Goal: Task Accomplishment & Management: Complete application form

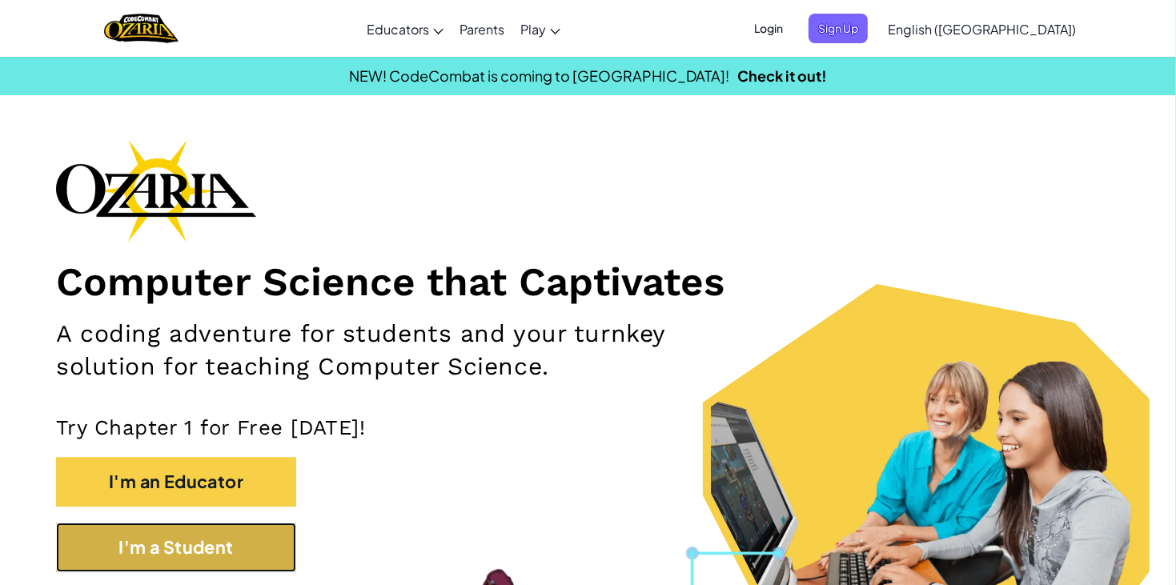
click at [196, 550] on button "I'm a Student" at bounding box center [176, 548] width 240 height 50
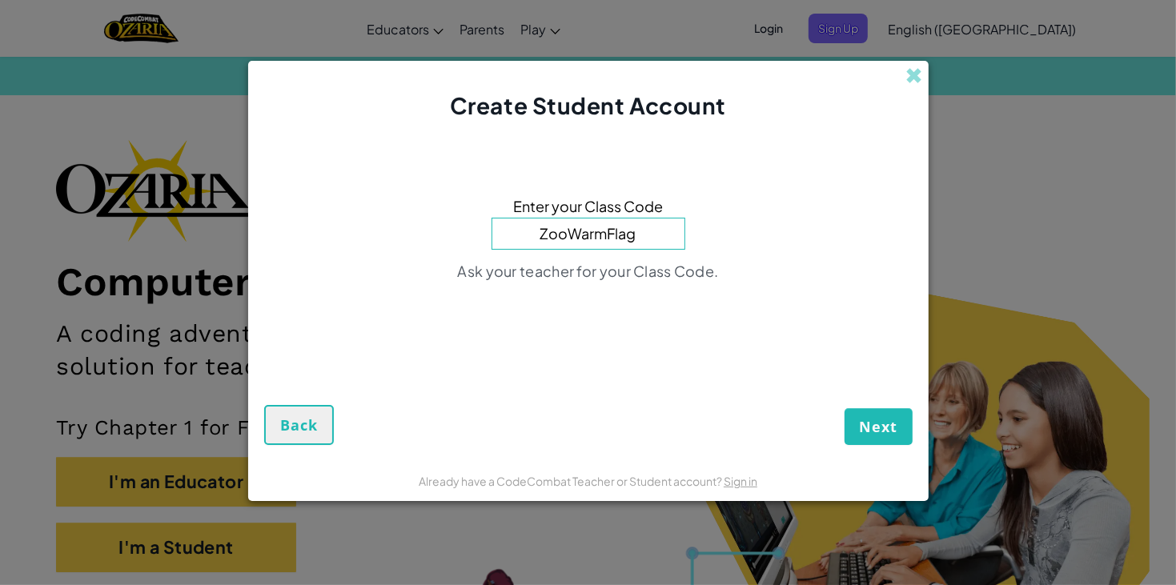
type input "ZooWarmFlag"
click at [845, 408] on button "Next" at bounding box center [879, 426] width 68 height 37
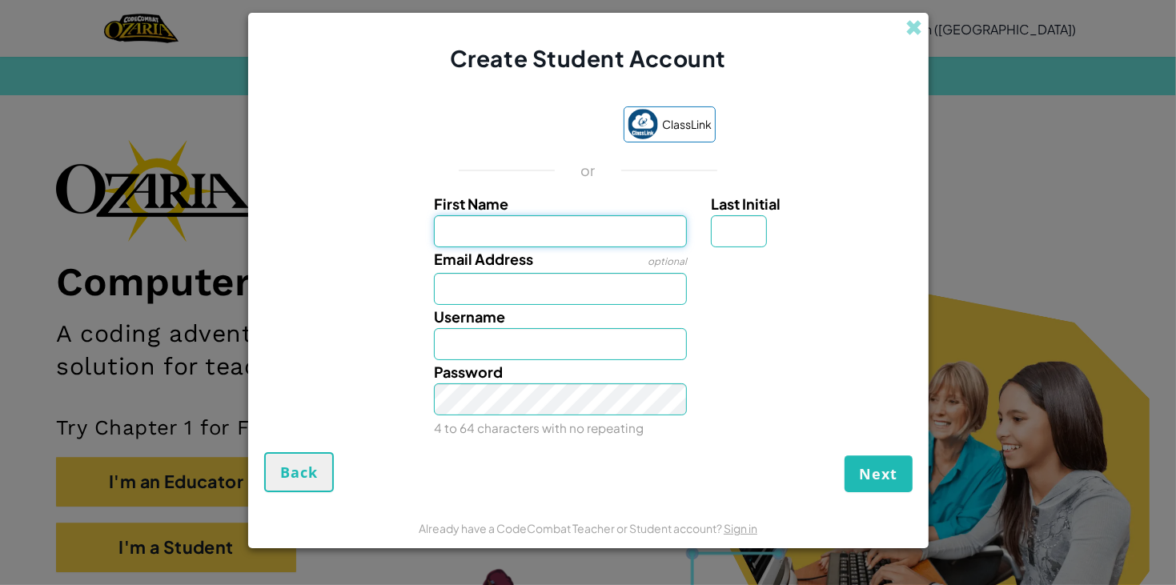
click at [572, 229] on input "First Name" at bounding box center [560, 231] width 253 height 32
type input "[PERSON_NAME]"
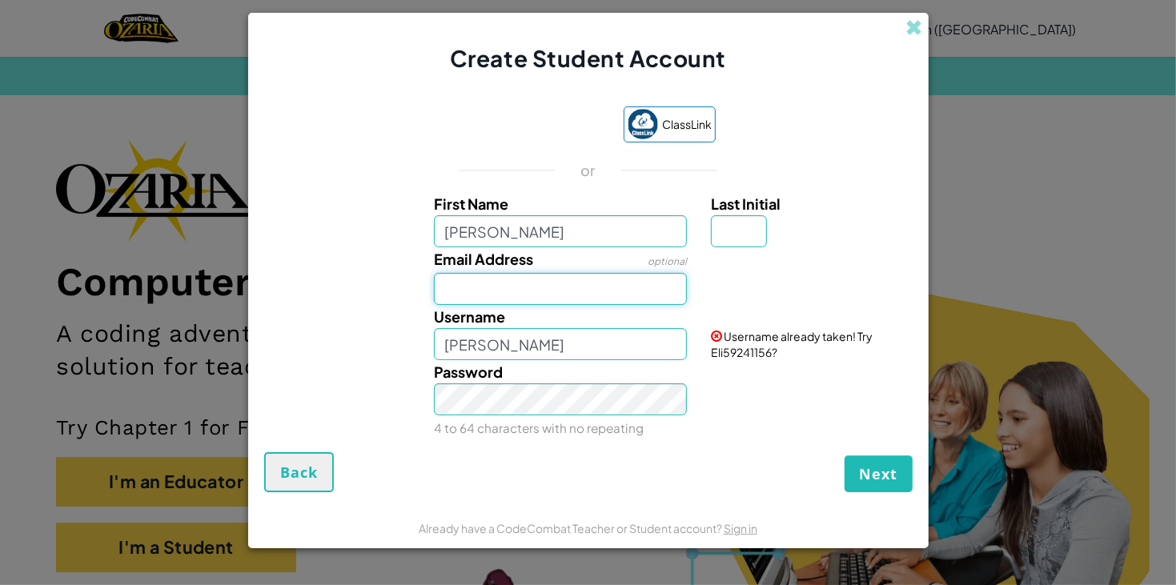
click at [556, 285] on input "Email Address" at bounding box center [560, 289] width 253 height 32
click at [477, 359] on input "[PERSON_NAME]" at bounding box center [560, 344] width 253 height 32
type input "mibombo"
type input "mibombo4167"
click at [845, 456] on button "Next" at bounding box center [879, 474] width 68 height 37
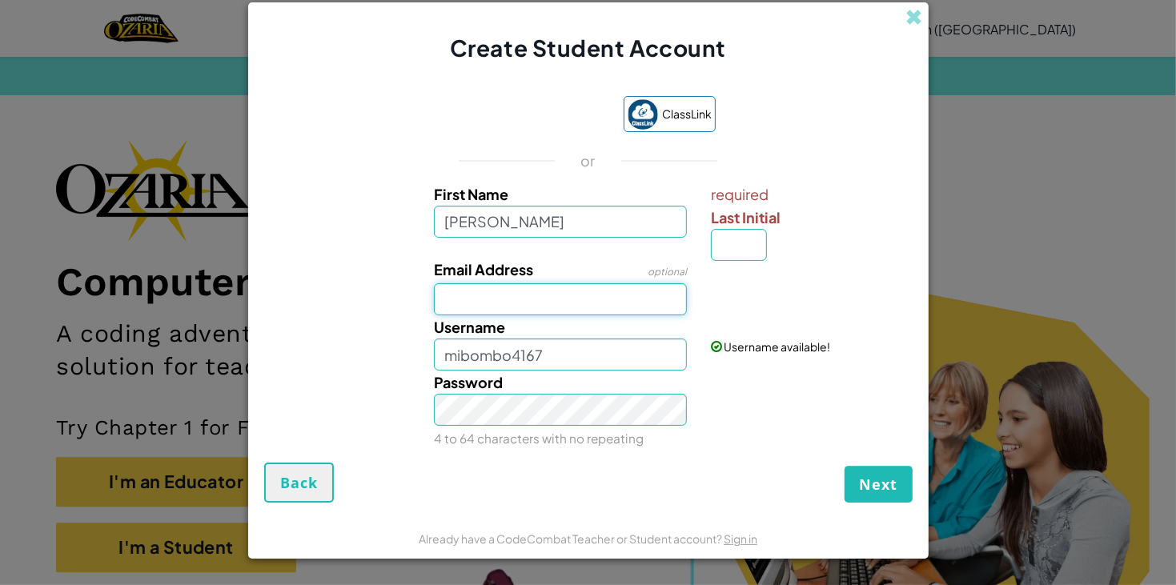
click at [561, 310] on input "Email Address" at bounding box center [560, 299] width 253 height 32
type input "a"
type input "[EMAIL_ADDRESS][DOMAIN_NAME]"
click at [845, 466] on button "Next" at bounding box center [879, 484] width 68 height 37
click at [753, 231] on input "Last Initial" at bounding box center [739, 245] width 56 height 32
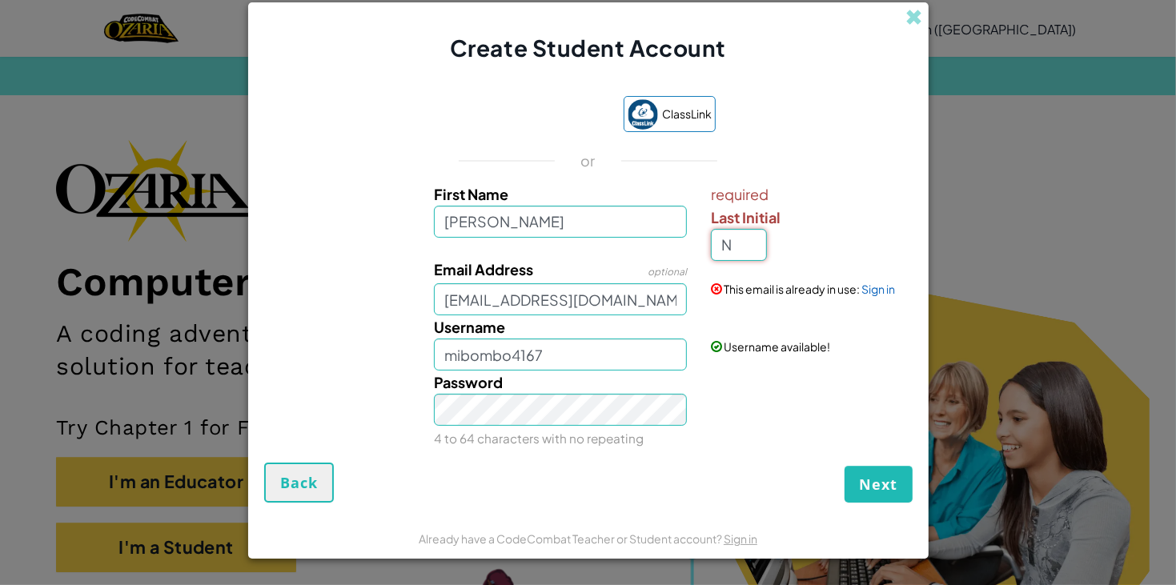
type input "N"
type input "EliN"
click at [863, 477] on span "Next" at bounding box center [879, 484] width 38 height 19
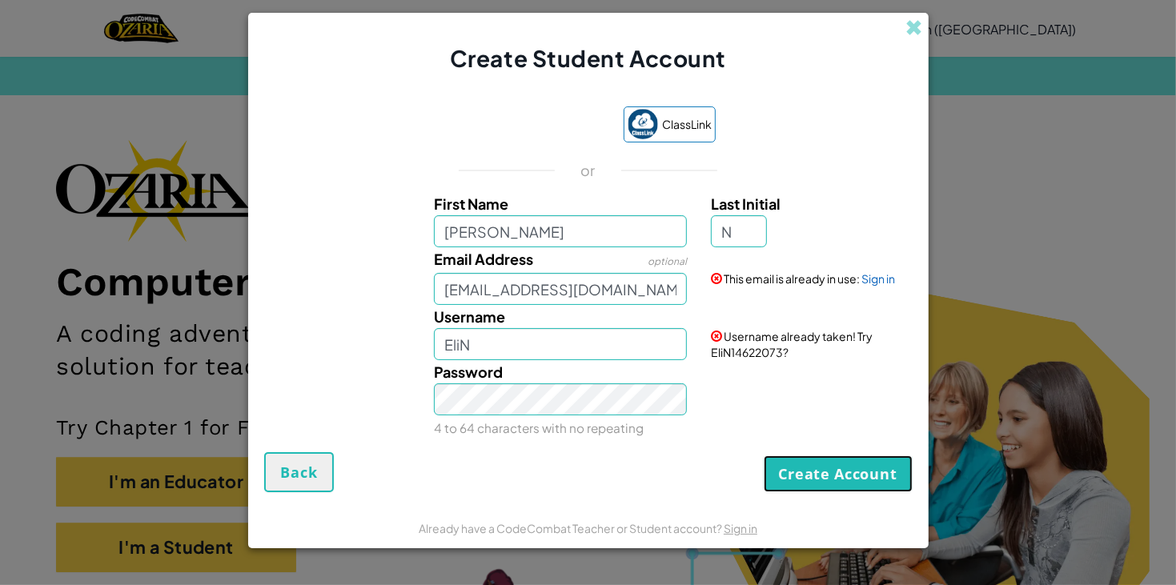
click at [863, 479] on button "Create Account" at bounding box center [838, 474] width 149 height 37
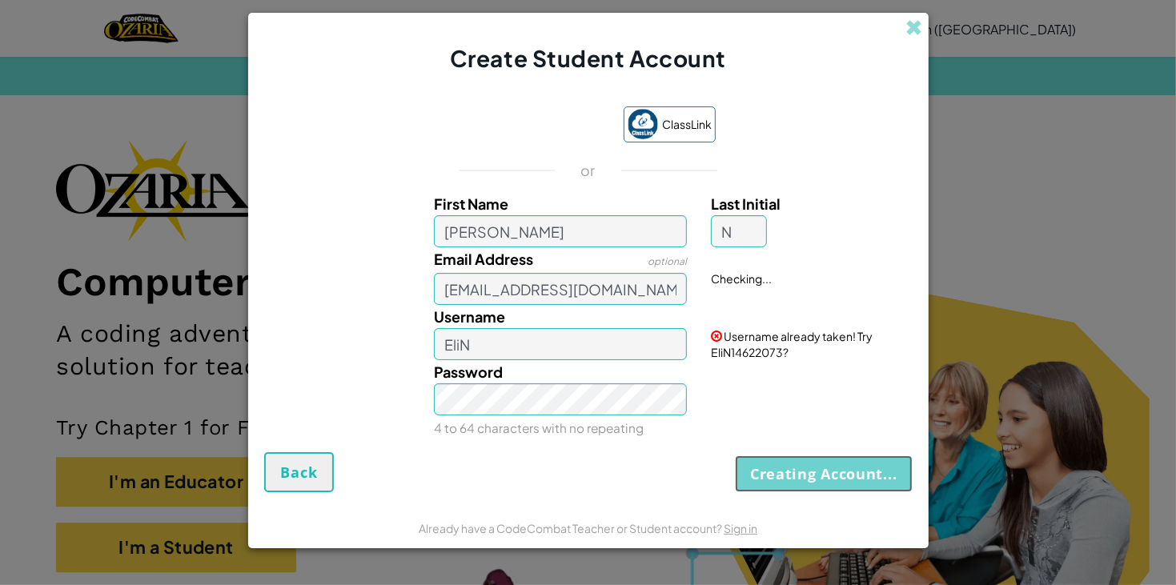
click at [863, 479] on button "Creating Account..." at bounding box center [824, 474] width 178 height 37
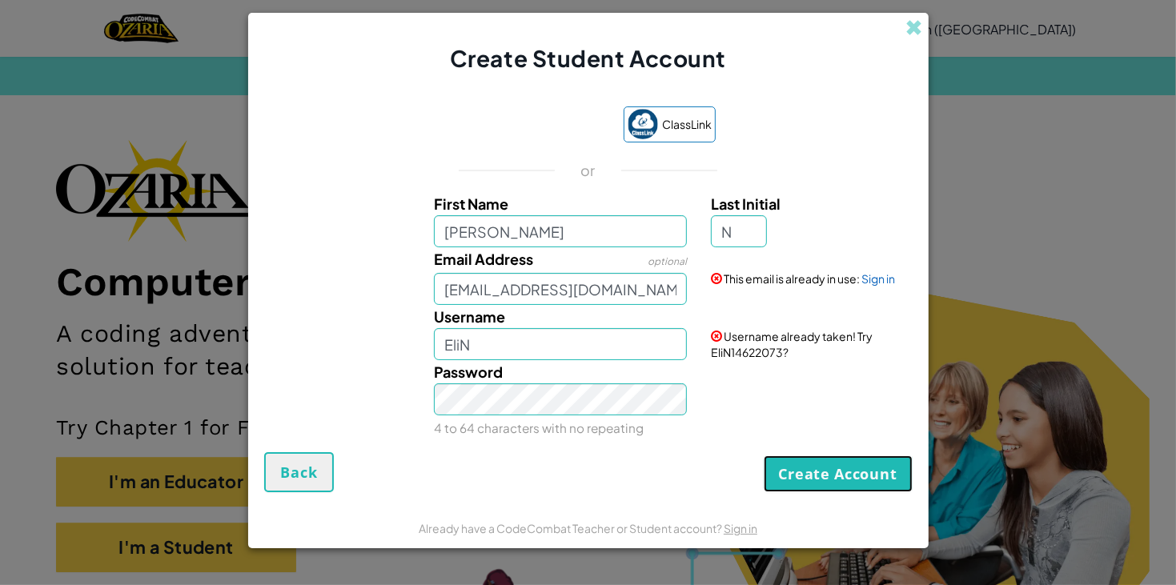
click at [863, 479] on button "Create Account" at bounding box center [838, 474] width 149 height 37
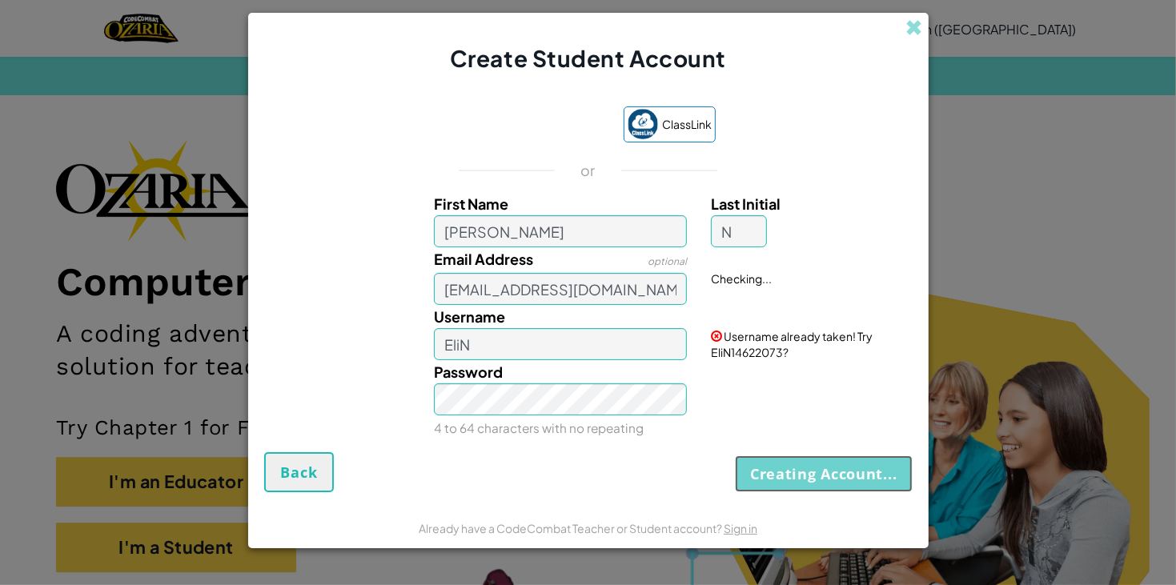
click at [863, 479] on button "Creating Account..." at bounding box center [824, 474] width 178 height 37
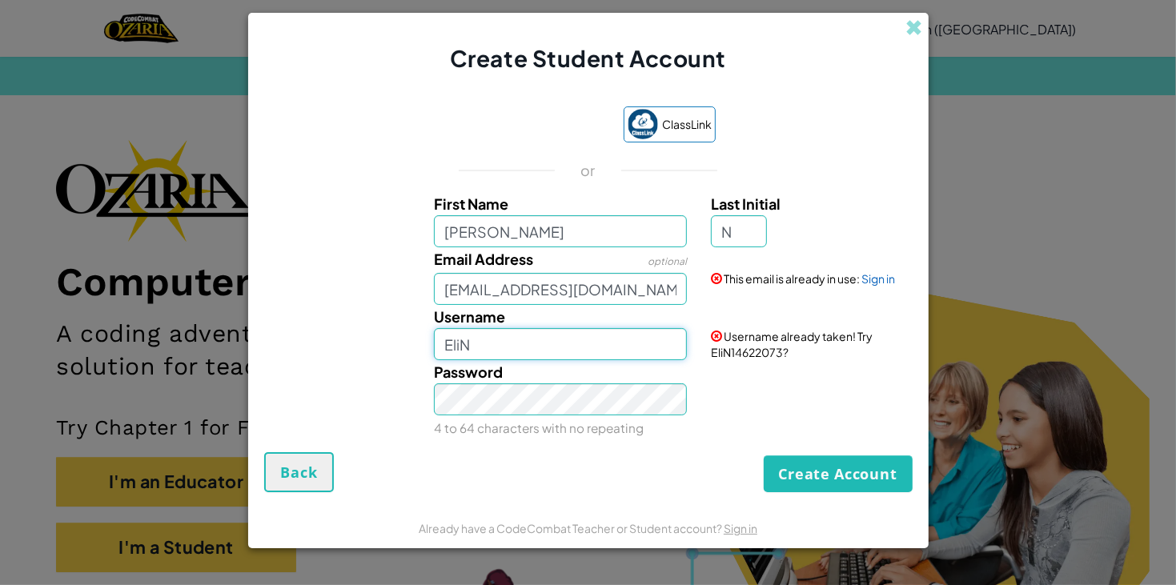
click at [581, 338] on input "EliN" at bounding box center [560, 344] width 253 height 32
type input "mibombo41_67"
click at [902, 472] on button "Create Account" at bounding box center [838, 474] width 149 height 37
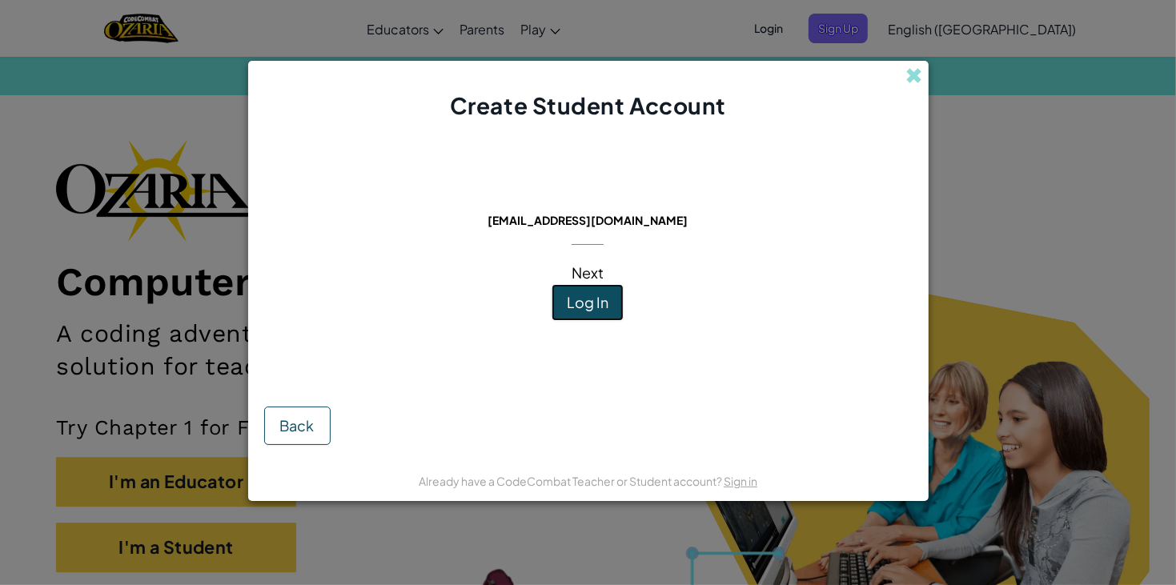
click at [592, 302] on span "Log In" at bounding box center [588, 302] width 42 height 18
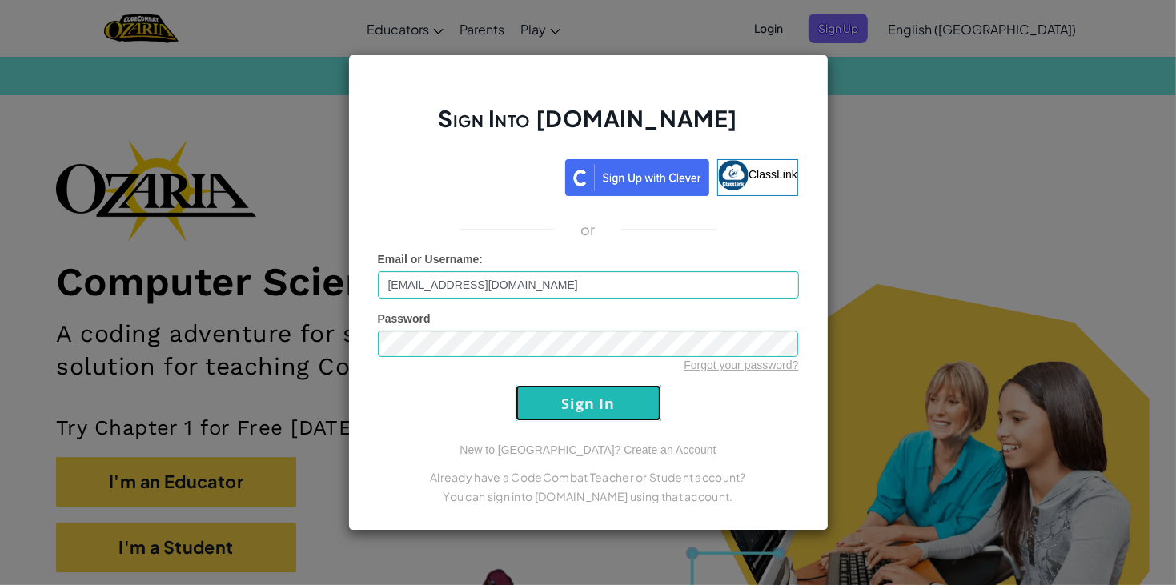
click at [617, 395] on input "Sign In" at bounding box center [589, 403] width 146 height 36
